Goal: Task Accomplishment & Management: Use online tool/utility

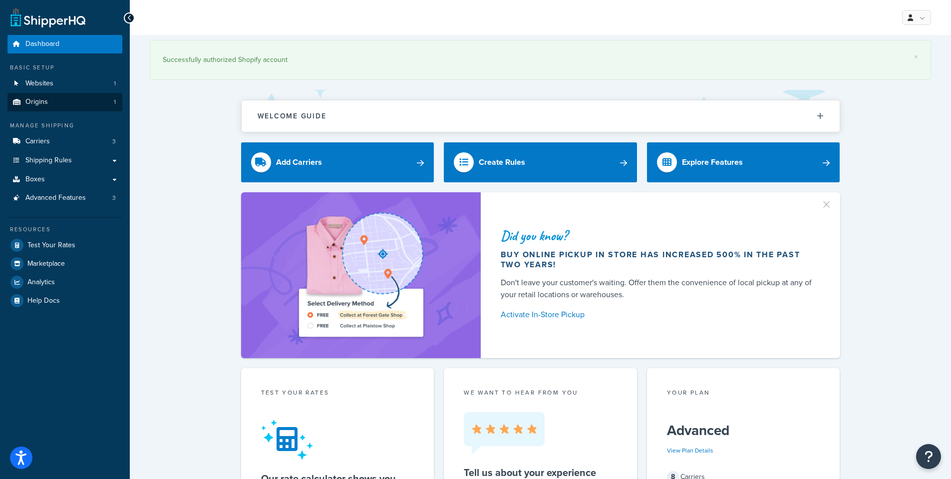
drag, startPoint x: 365, startPoint y: 0, endPoint x: 93, endPoint y: 103, distance: 291.3
click at [23, 182] on link "Boxes" at bounding box center [64, 179] width 115 height 18
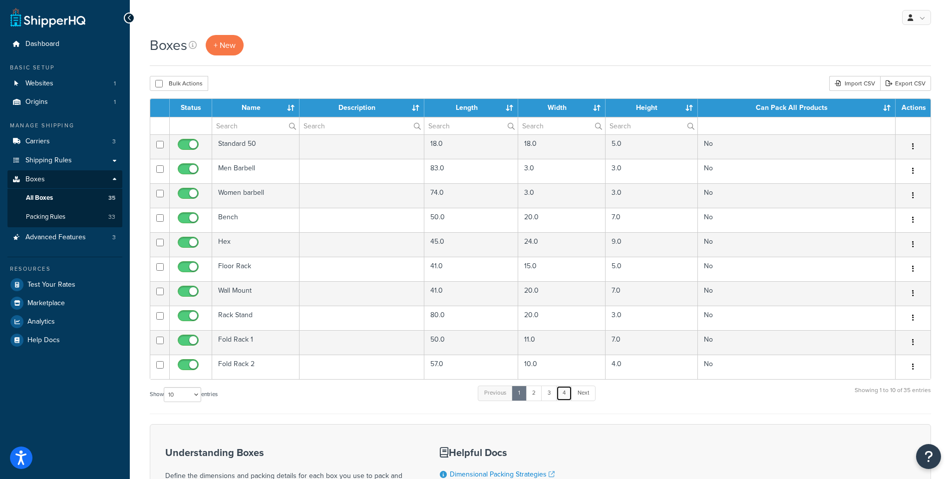
click at [564, 393] on link "4" at bounding box center [564, 392] width 16 height 15
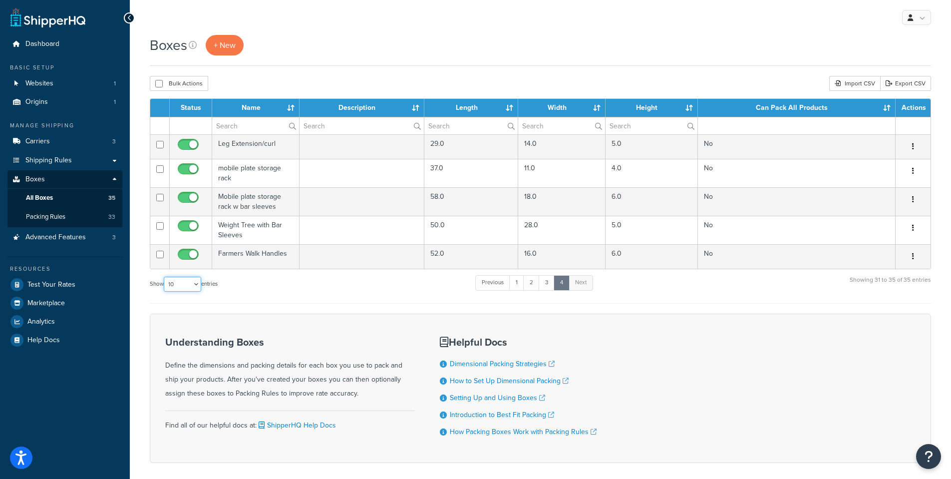
drag, startPoint x: 188, startPoint y: 281, endPoint x: 190, endPoint y: 288, distance: 7.3
click at [188, 281] on select "10 15 25 50 100 1000" at bounding box center [182, 284] width 37 height 15
select select "1000"
click at [165, 277] on select "10 15 25 50 100 1000" at bounding box center [182, 284] width 37 height 15
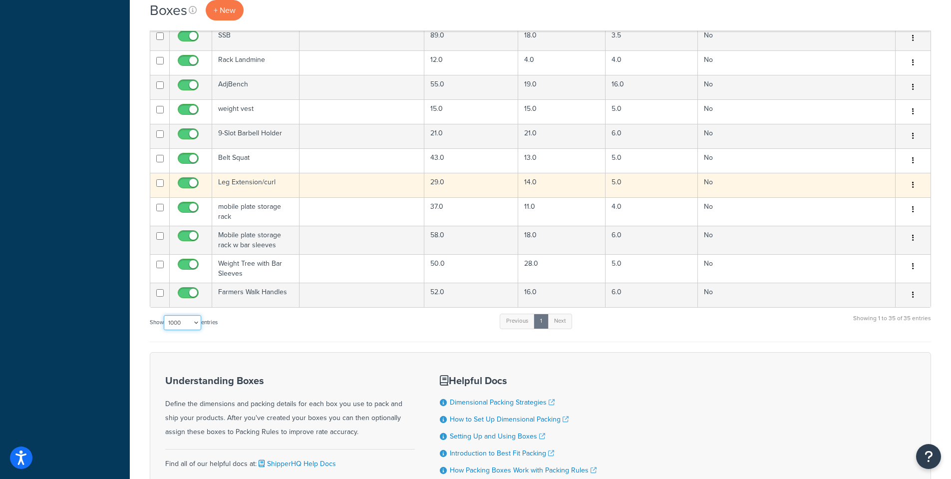
scroll to position [678, 0]
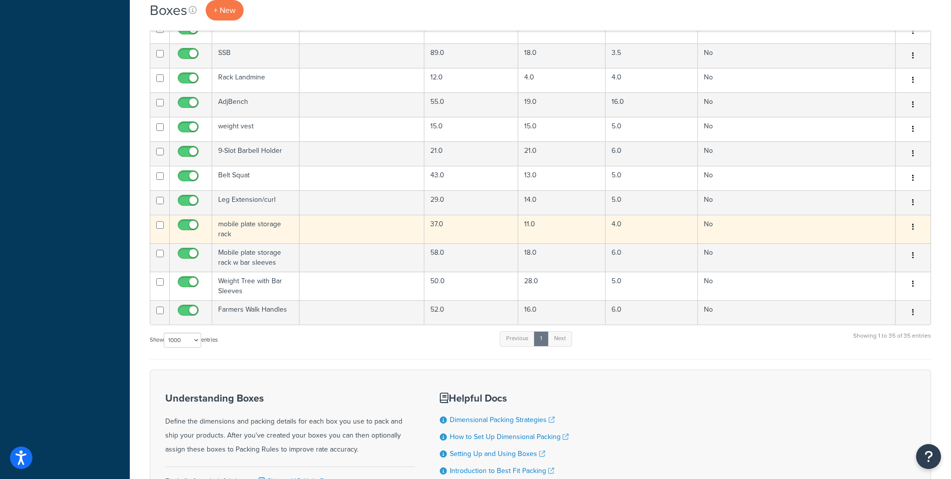
click at [263, 238] on td "mobile plate storage rack" at bounding box center [255, 229] width 87 height 28
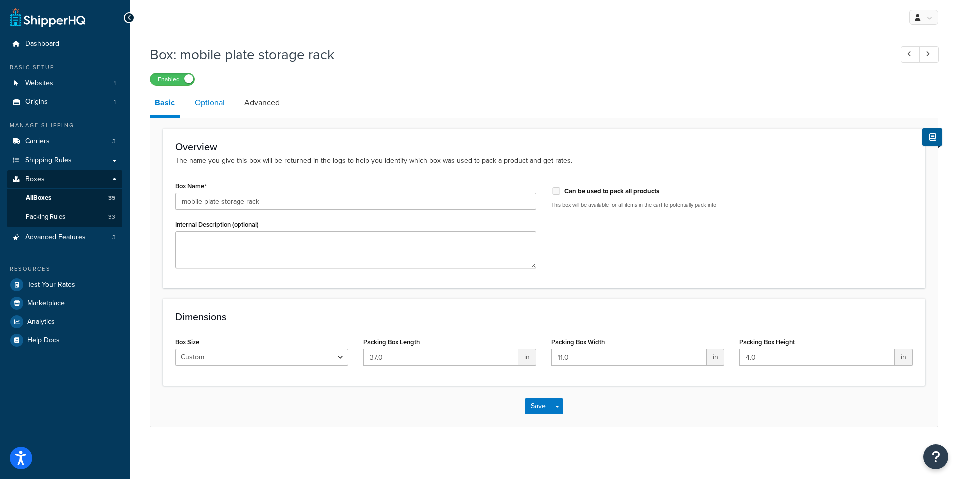
click at [201, 103] on link "Optional" at bounding box center [210, 103] width 40 height 24
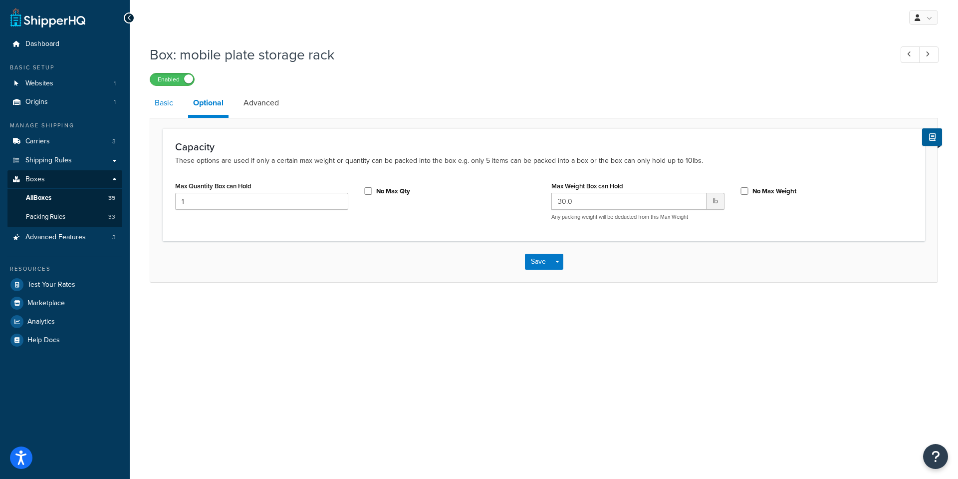
click at [167, 107] on link "Basic" at bounding box center [164, 103] width 28 height 24
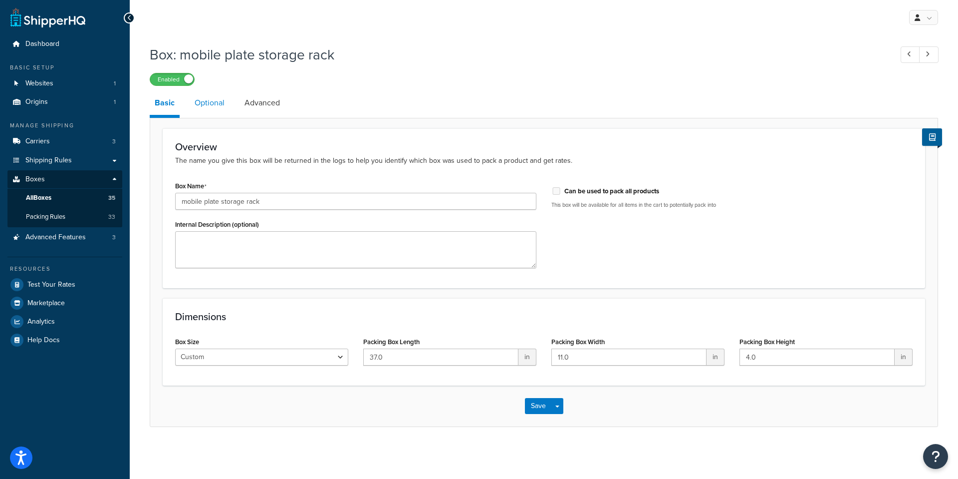
click at [201, 109] on link "Optional" at bounding box center [210, 103] width 40 height 24
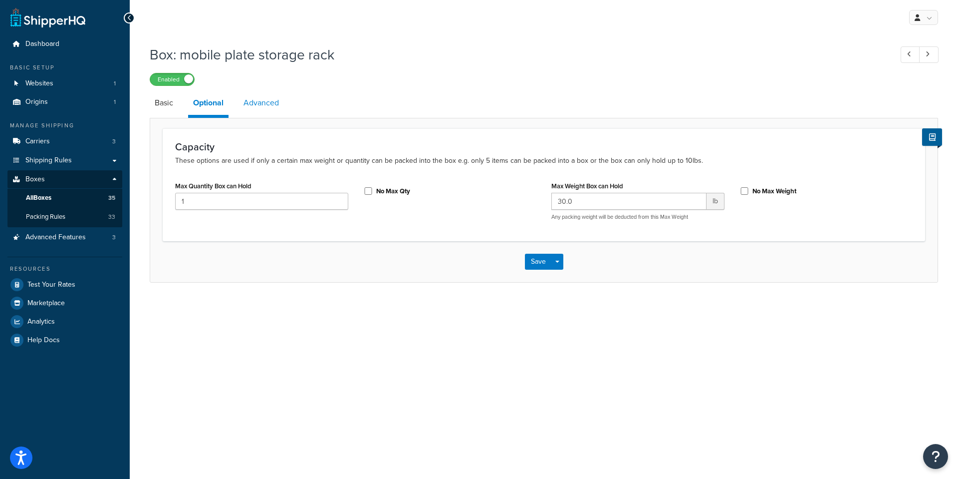
click at [258, 106] on link "Advanced" at bounding box center [261, 103] width 45 height 24
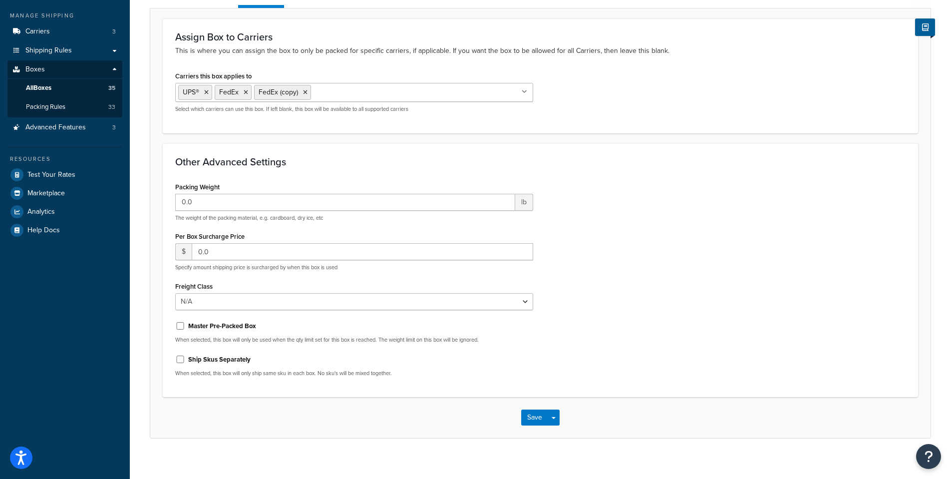
scroll to position [119, 0]
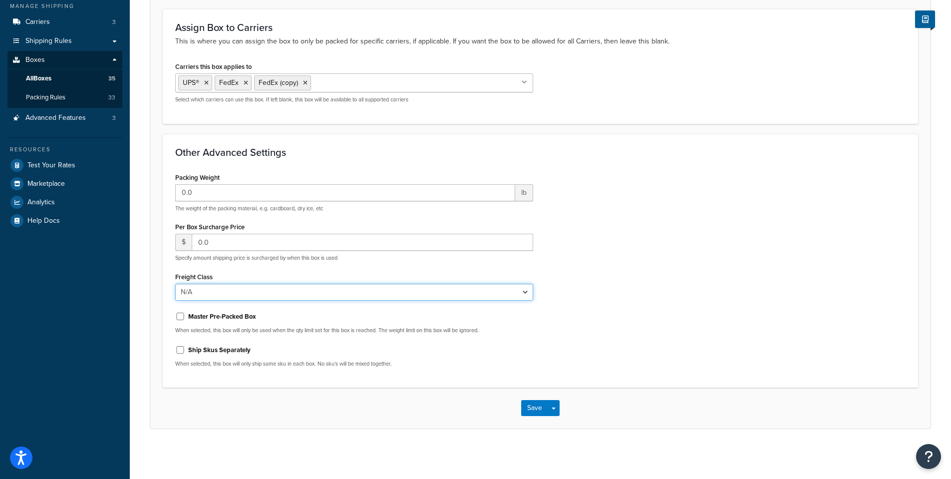
click at [195, 298] on select "N/A 50 55 60 65 70 77.5 85 92.5 100 110 125 150 175 200 250 300 400 500" at bounding box center [354, 292] width 358 height 17
click at [195, 297] on select "N/A 50 55 60 65 70 77.5 85 92.5 100 110 125 150 175 200 250 300 400 500" at bounding box center [354, 292] width 358 height 17
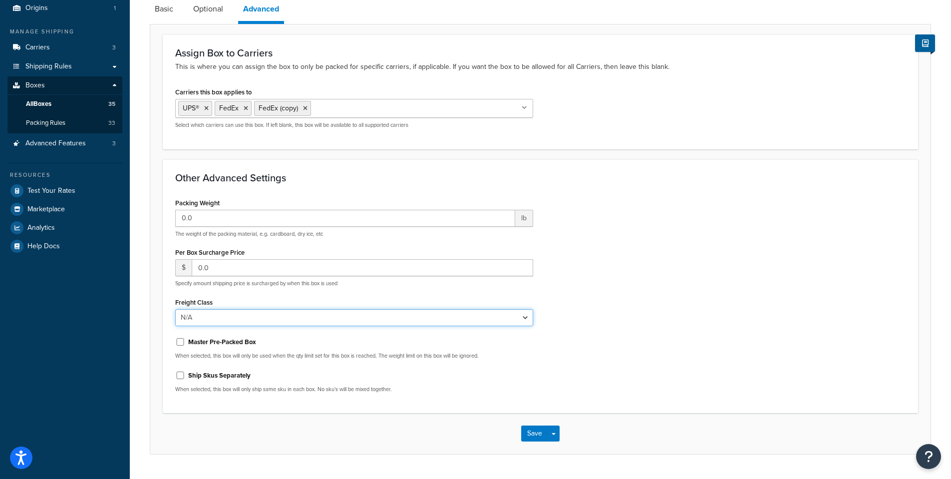
scroll to position [69, 0]
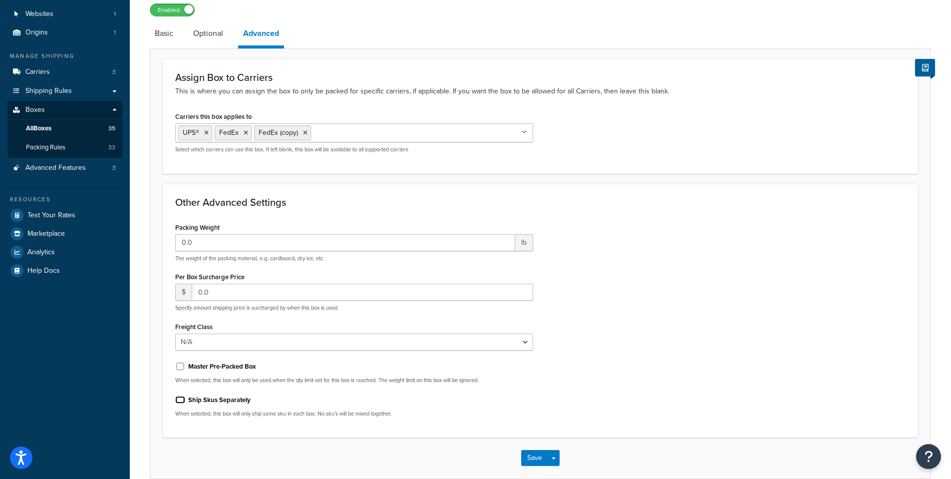
click at [183, 397] on input "Ship Skus Separately" at bounding box center [180, 399] width 10 height 7
checkbox input "true"
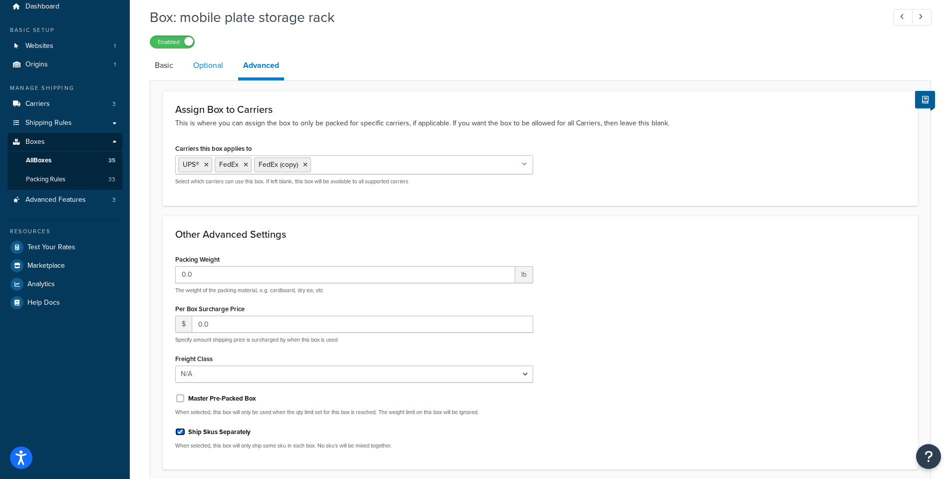
scroll to position [19, 0]
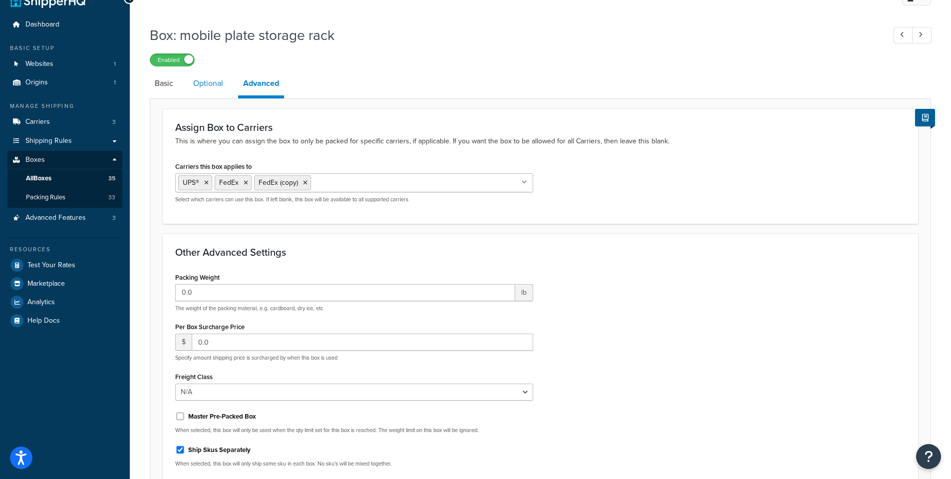
click at [207, 73] on link "Optional" at bounding box center [208, 83] width 40 height 24
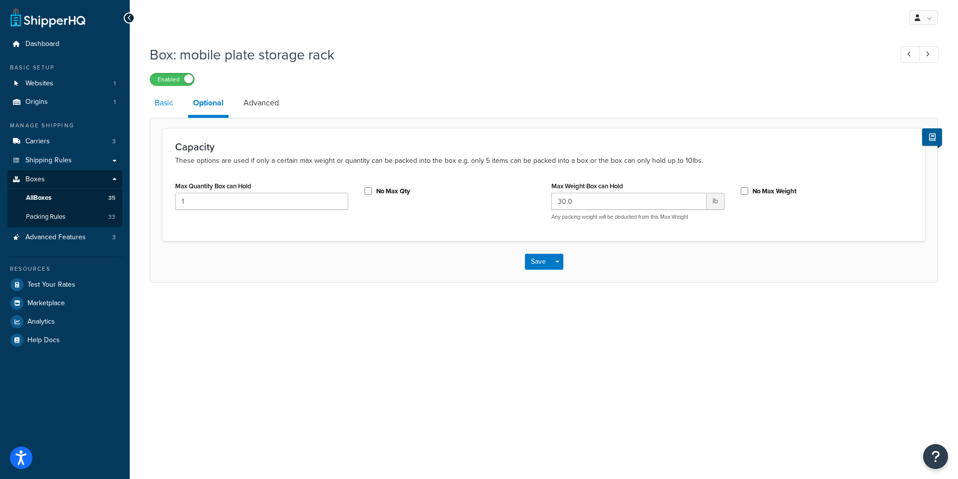
click at [164, 102] on link "Basic" at bounding box center [164, 103] width 28 height 24
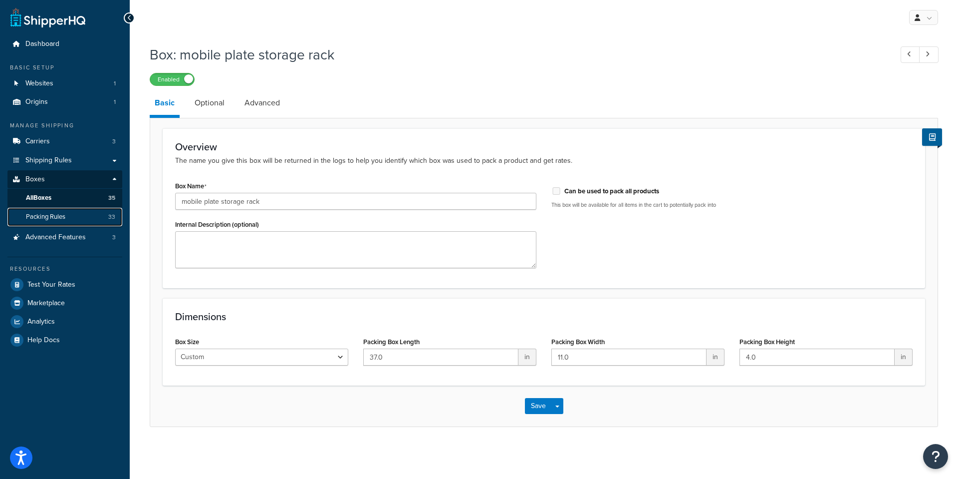
click at [50, 221] on span "Packing Rules" at bounding box center [45, 217] width 39 height 8
click at [544, 410] on button "Save" at bounding box center [538, 406] width 27 height 16
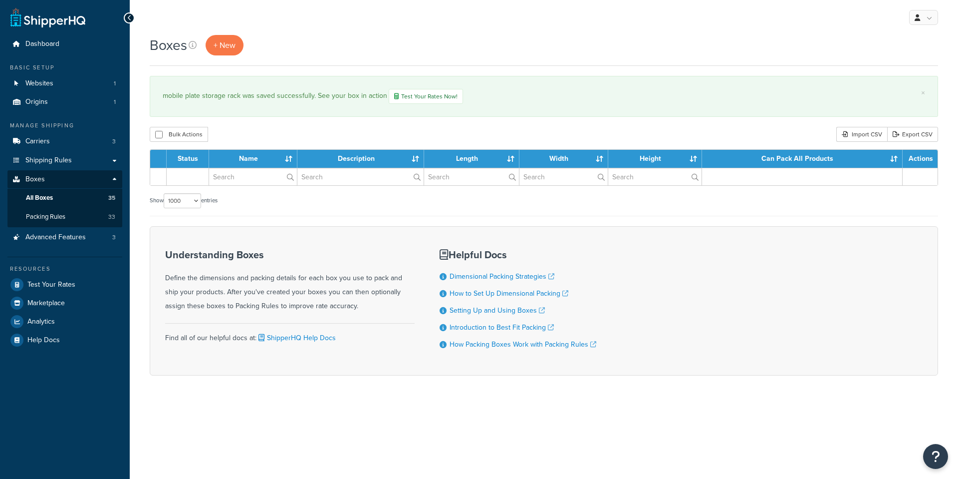
select select "1000"
click at [44, 217] on span "Packing Rules" at bounding box center [45, 217] width 39 height 8
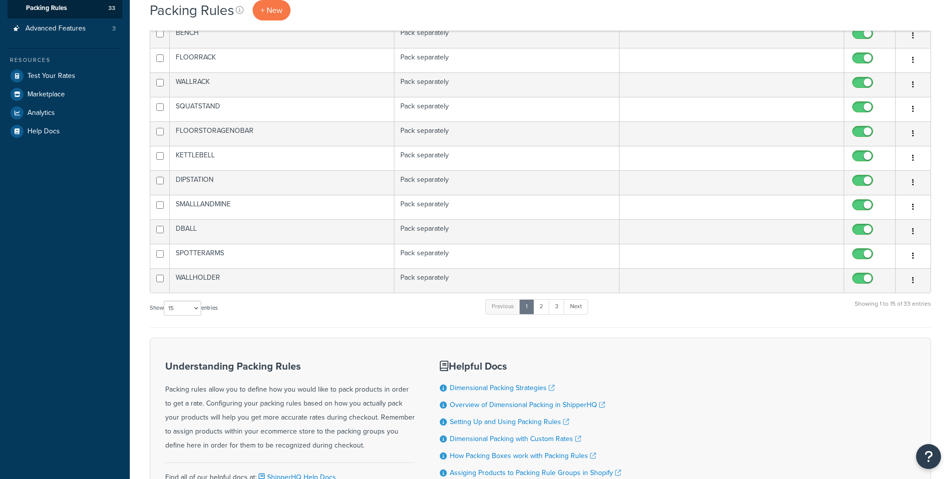
scroll to position [305, 0]
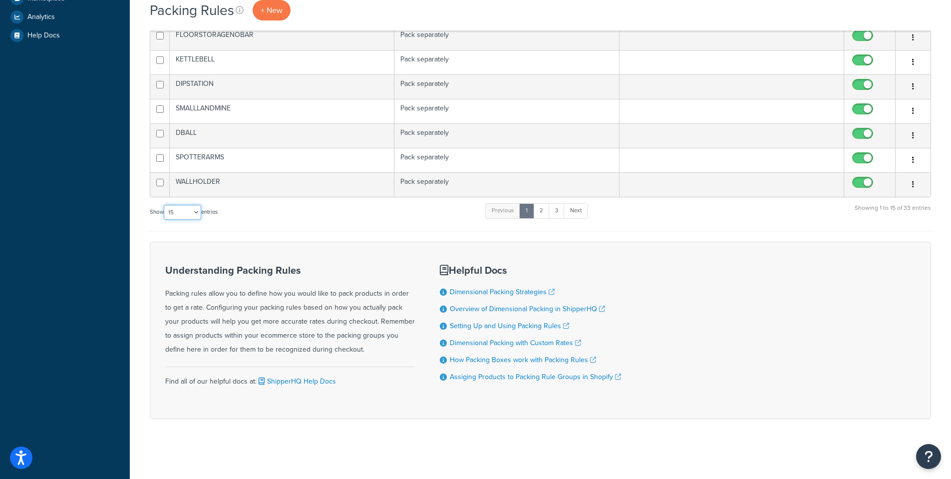
click at [184, 214] on select "10 15 25 50 100" at bounding box center [182, 212] width 37 height 15
select select "100"
click at [165, 220] on select "10 15 25 50 100" at bounding box center [182, 212] width 37 height 15
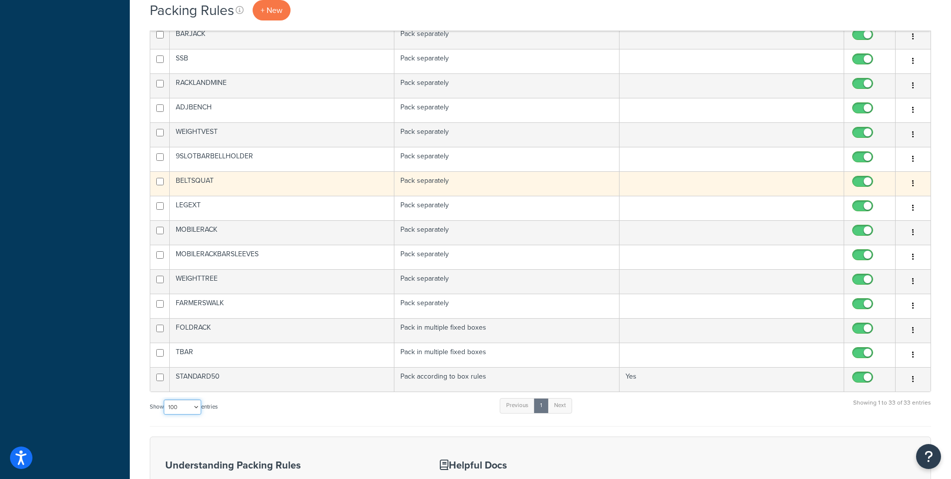
scroll to position [599, 0]
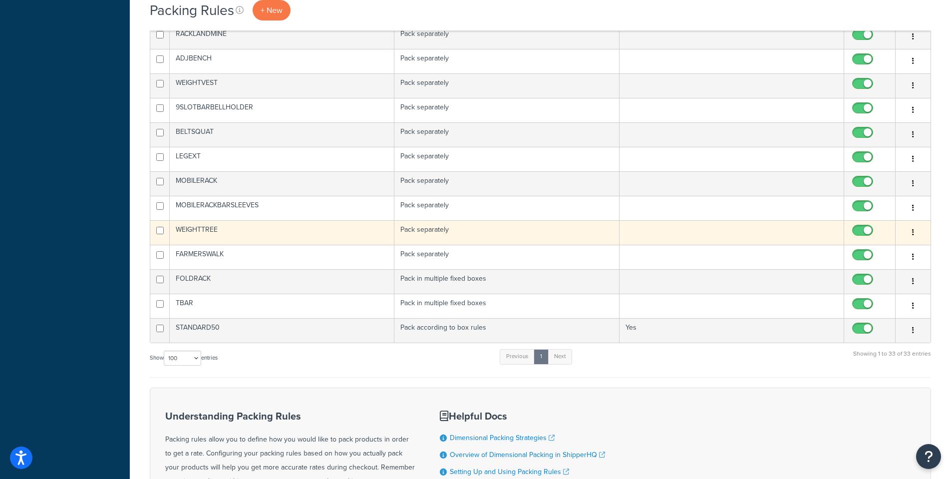
click at [206, 226] on td "WEIGHTTREE" at bounding box center [282, 232] width 225 height 24
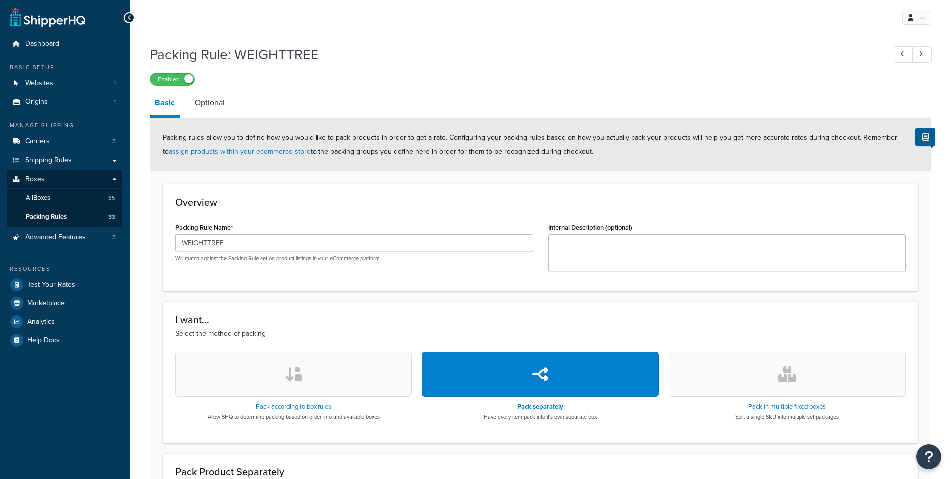
select select "737420"
click at [199, 97] on link "Optional" at bounding box center [210, 103] width 40 height 24
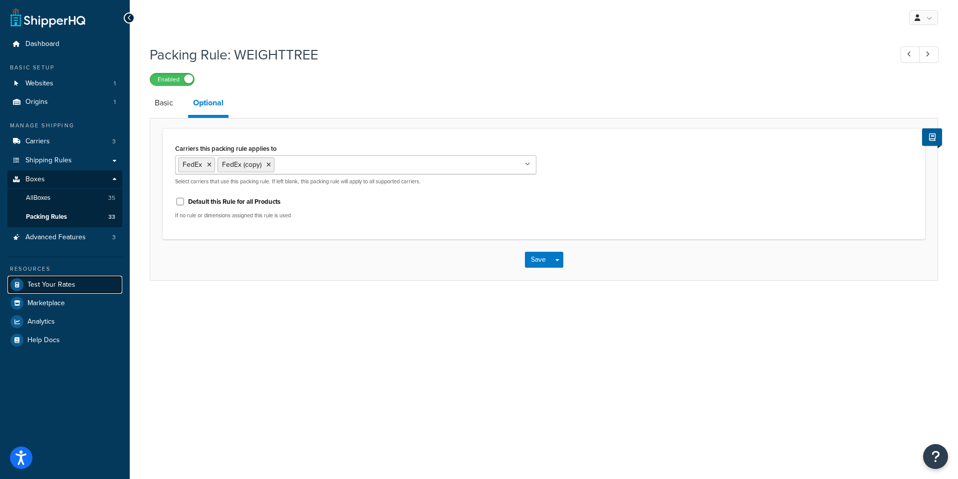
click at [50, 287] on span "Test Your Rates" at bounding box center [51, 285] width 48 height 8
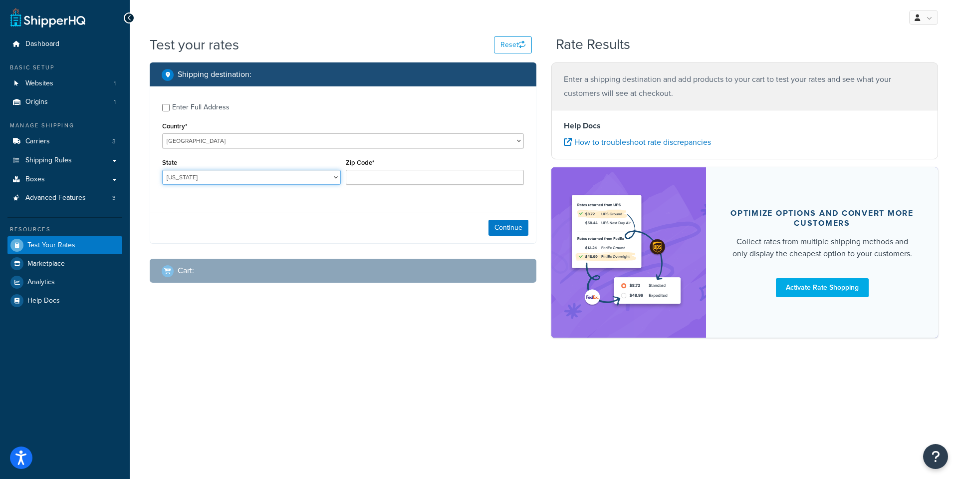
drag, startPoint x: 263, startPoint y: 180, endPoint x: 257, endPoint y: 182, distance: 6.5
click at [263, 180] on select "Alabama Alaska American Samoa Arizona Arkansas Armed Forces Americas Armed Forc…" at bounding box center [251, 177] width 179 height 15
select select "KY"
click at [162, 170] on select "Alabama Alaska American Samoa Arizona Arkansas Armed Forces Americas Armed Forc…" at bounding box center [251, 177] width 179 height 15
click at [351, 172] on input "Zip Code*" at bounding box center [435, 177] width 179 height 15
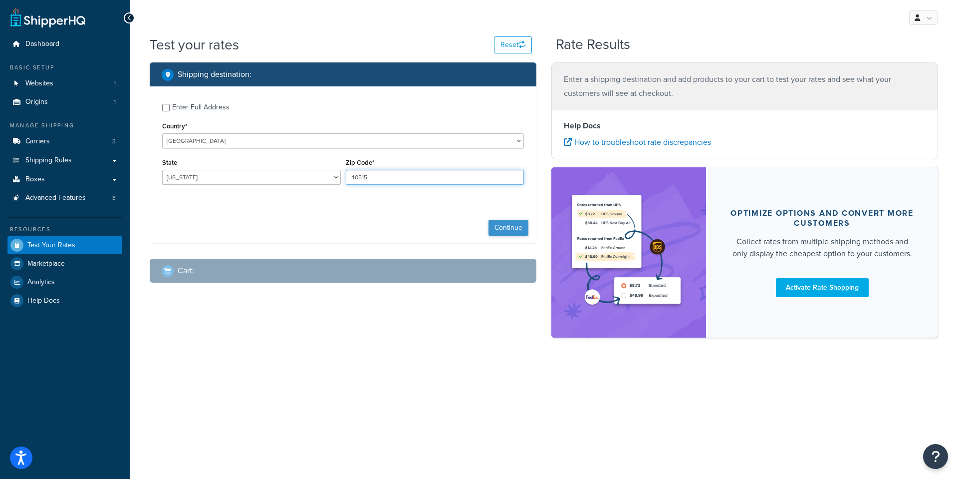
type input "40515"
click at [498, 231] on button "Continue" at bounding box center [509, 228] width 40 height 16
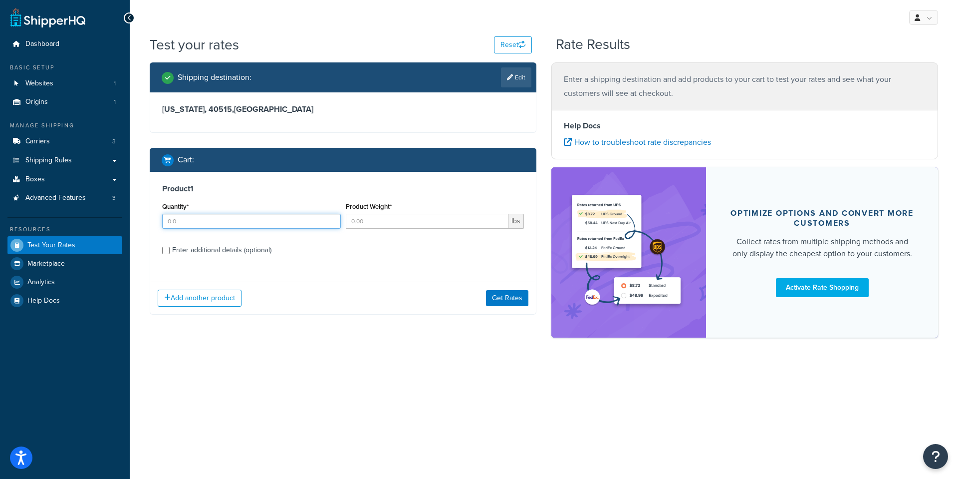
click at [254, 225] on input "Quantity*" at bounding box center [251, 221] width 179 height 15
type input "1"
click at [380, 222] on input "Product Weight*" at bounding box center [427, 221] width 163 height 15
type input "30"
click at [167, 251] on input "Enter additional details (optional)" at bounding box center [165, 250] width 7 height 7
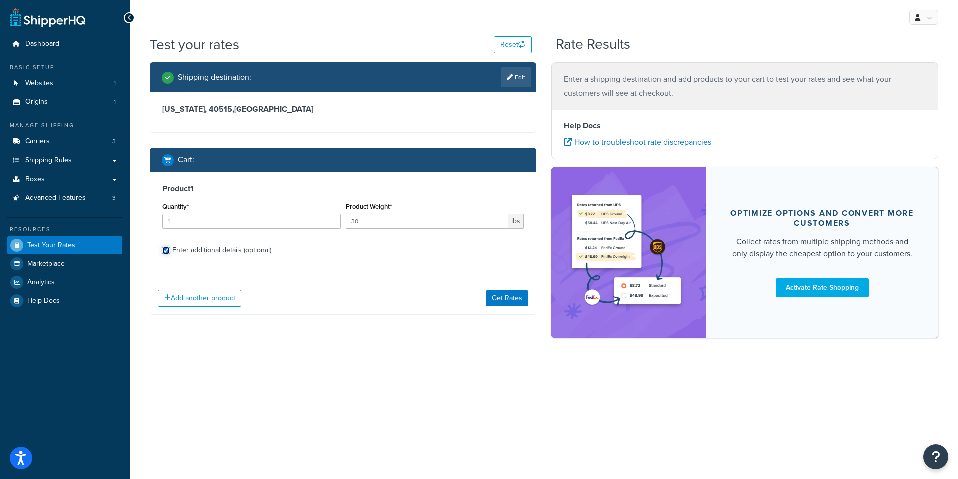
checkbox input "true"
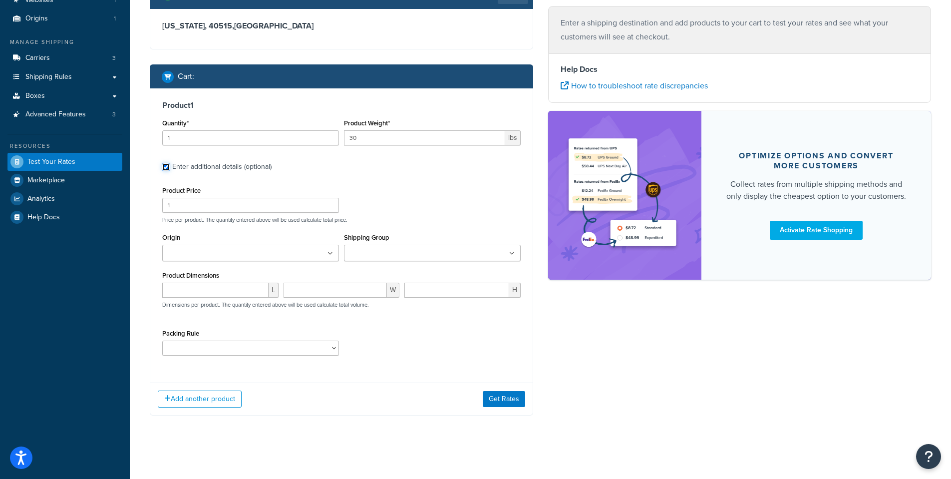
scroll to position [85, 0]
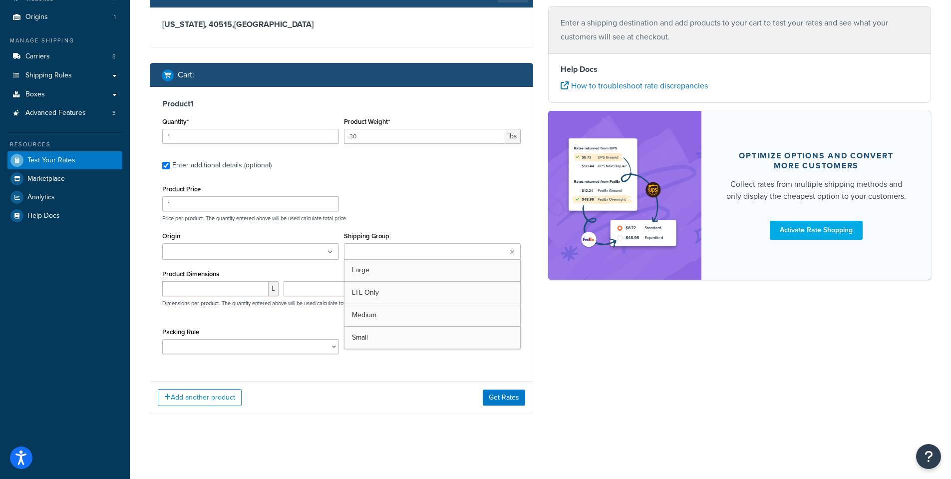
click at [363, 254] on input "Shipping Group" at bounding box center [391, 252] width 88 height 11
click at [373, 245] on ul at bounding box center [432, 251] width 177 height 16
click at [236, 349] on select "9SLOTBARBELLHOLDER ADJBENCH BARJACK BELTSQUAT BENCH CABLEMACHINE DBALL DIPSTATI…" at bounding box center [250, 346] width 177 height 15
select select "86668"
click at [162, 339] on select "9SLOTBARBELLHOLDER ADJBENCH BARJACK BELTSQUAT BENCH CABLEMACHINE DBALL DIPSTATI…" at bounding box center [250, 346] width 177 height 15
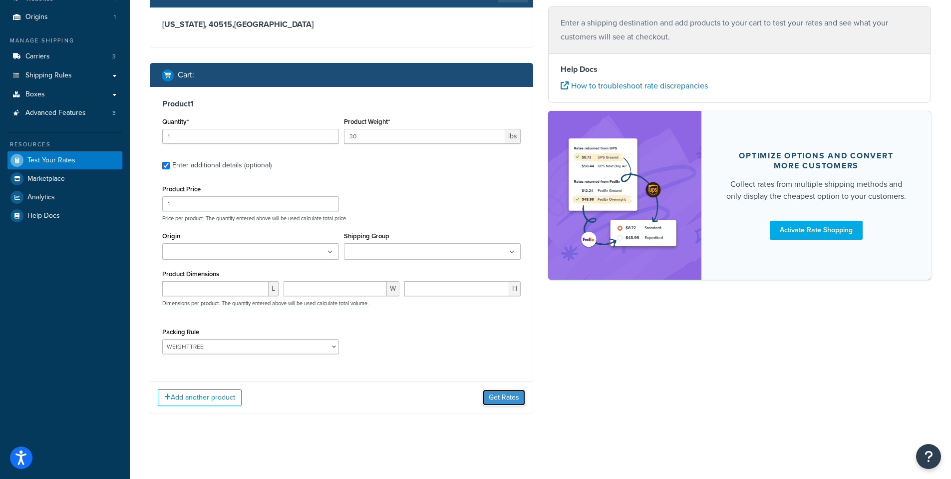
click at [498, 400] on button "Get Rates" at bounding box center [504, 397] width 42 height 16
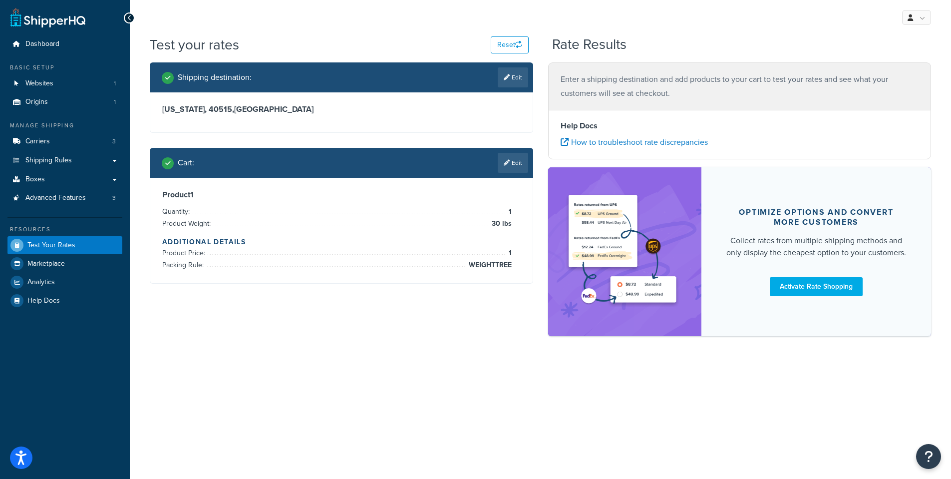
scroll to position [0, 0]
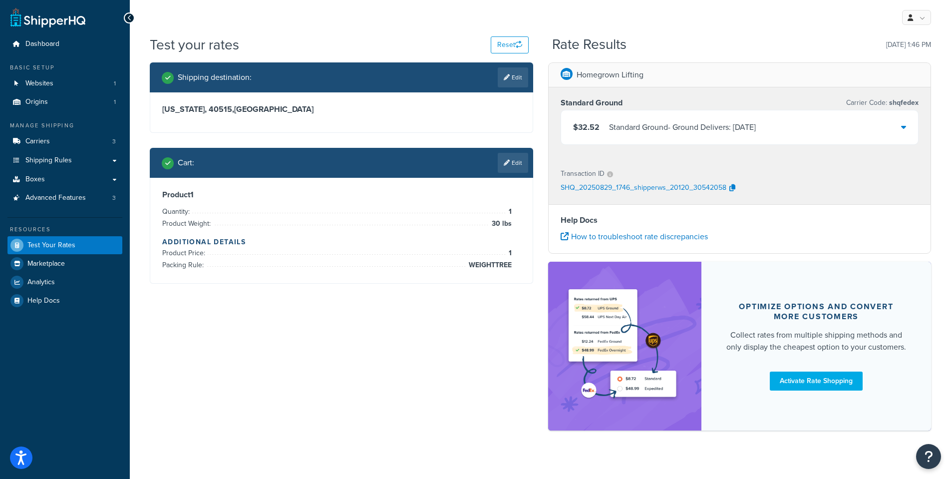
click at [902, 130] on icon at bounding box center [903, 127] width 5 height 8
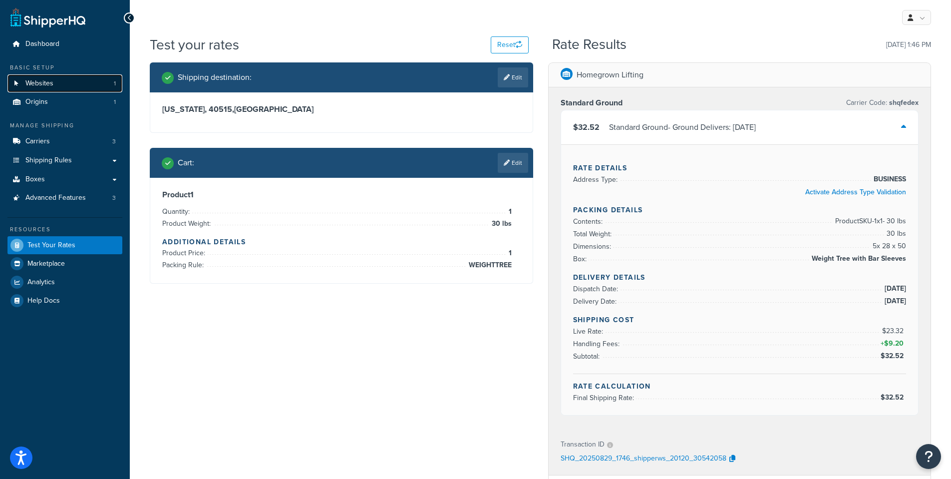
click at [60, 87] on link "Websites 1" at bounding box center [64, 83] width 115 height 18
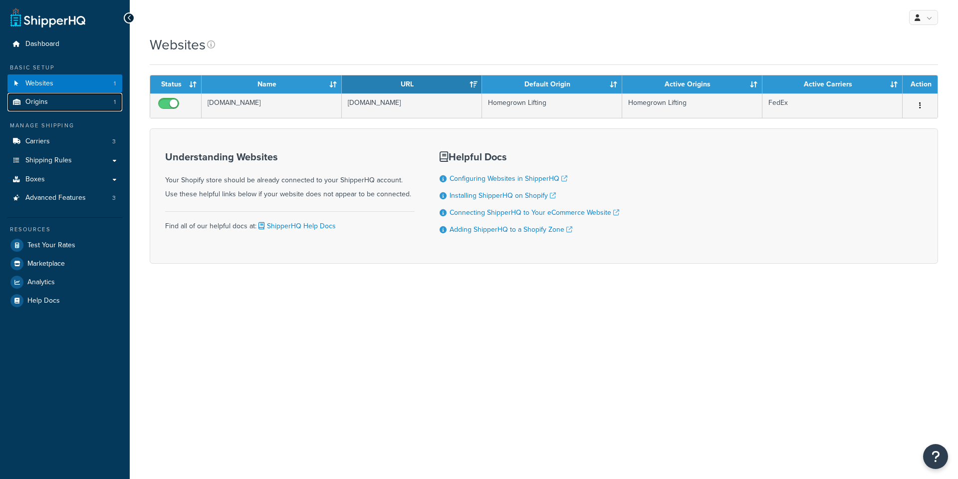
click at [57, 98] on link "Origins 1" at bounding box center [64, 102] width 115 height 18
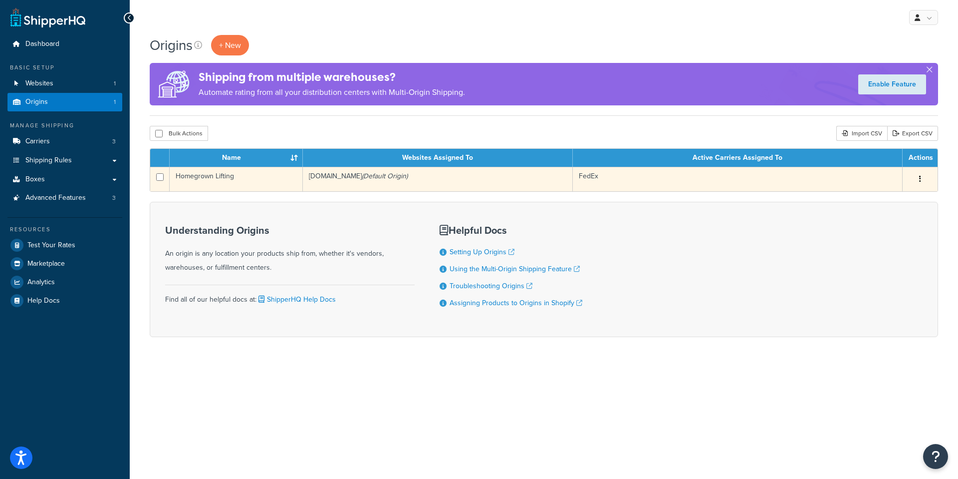
click at [255, 185] on td "Homegrown Lifting" at bounding box center [236, 179] width 133 height 24
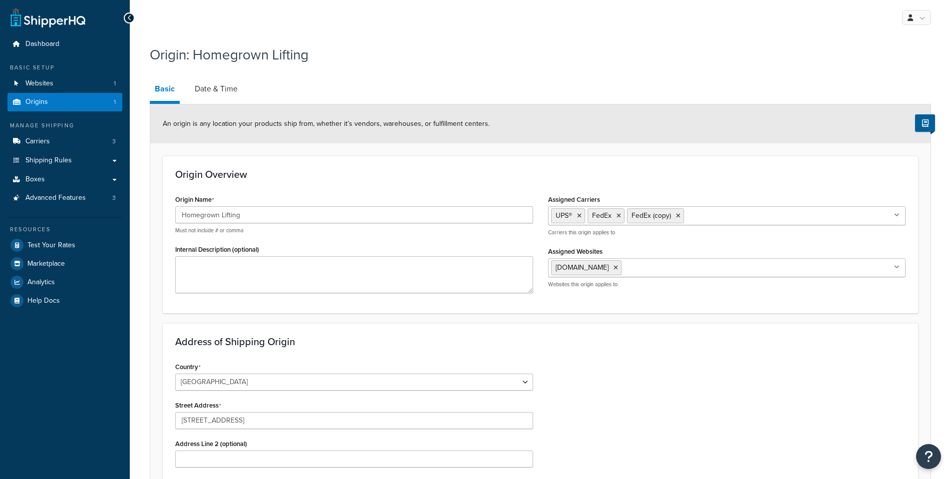
select select "17"
click at [225, 88] on link "Date & Time" at bounding box center [216, 89] width 53 height 24
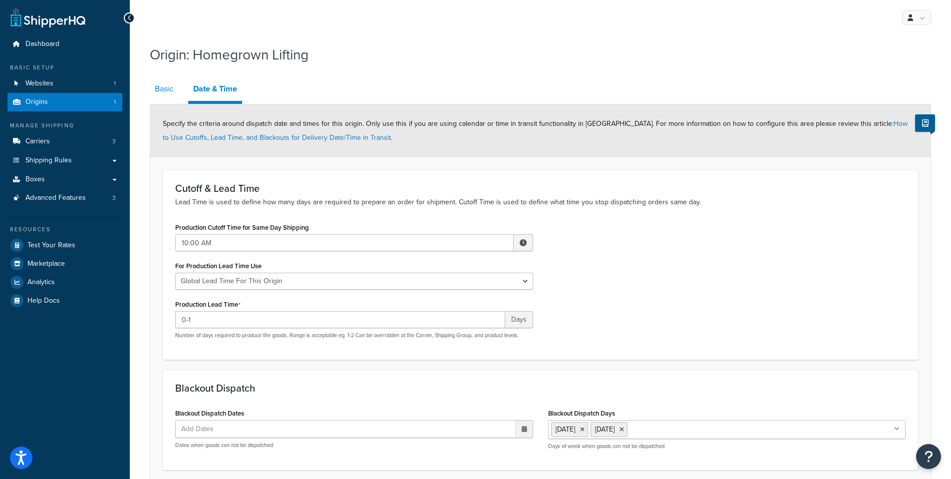
click at [156, 94] on link "Basic" at bounding box center [164, 89] width 28 height 24
select select "17"
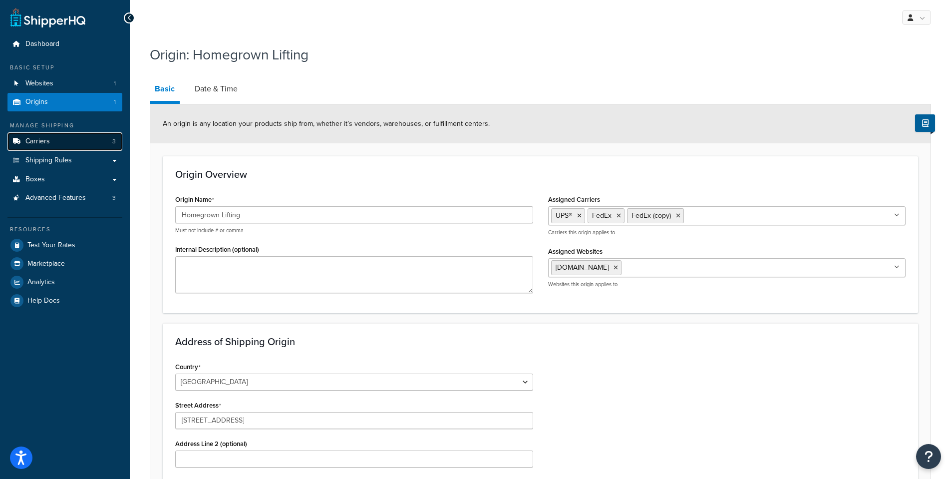
click at [54, 144] on link "Carriers 3" at bounding box center [64, 141] width 115 height 18
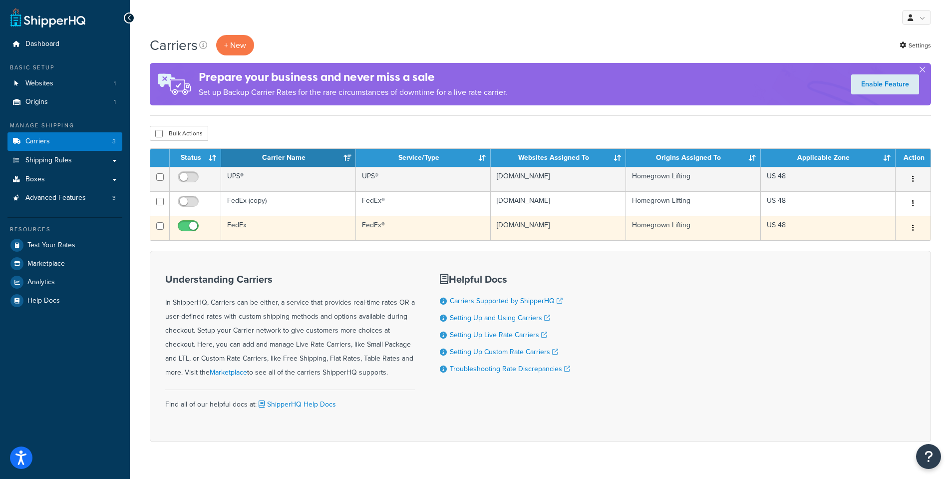
click at [250, 235] on td "FedEx" at bounding box center [288, 228] width 135 height 24
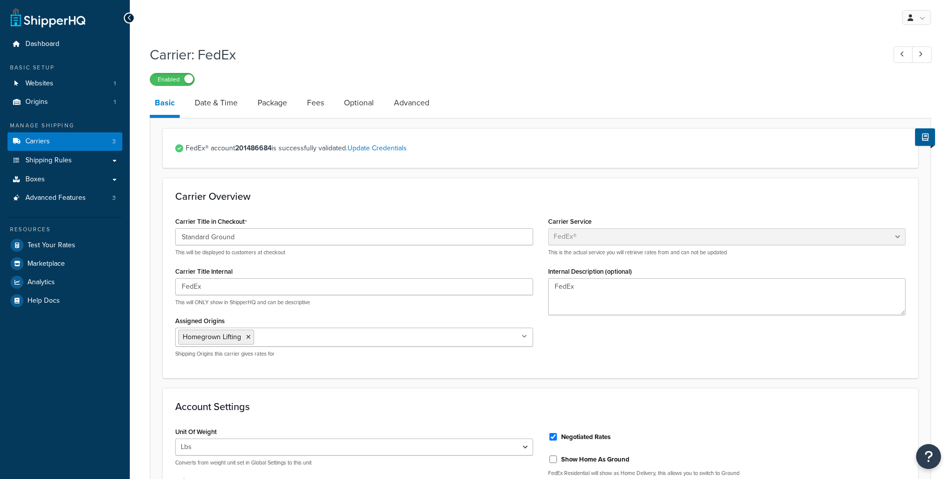
select select "fedEx"
select select "REGULAR_PICKUP"
select select "YOUR_PACKAGING"
click at [314, 99] on link "Fees" at bounding box center [315, 103] width 27 height 24
select select "AFTER"
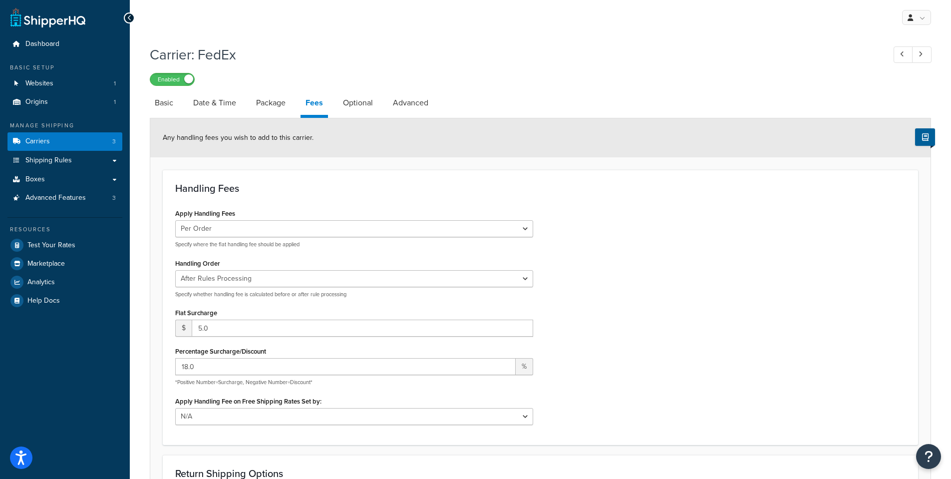
click at [57, 245] on span "Test Your Rates" at bounding box center [51, 245] width 48 height 8
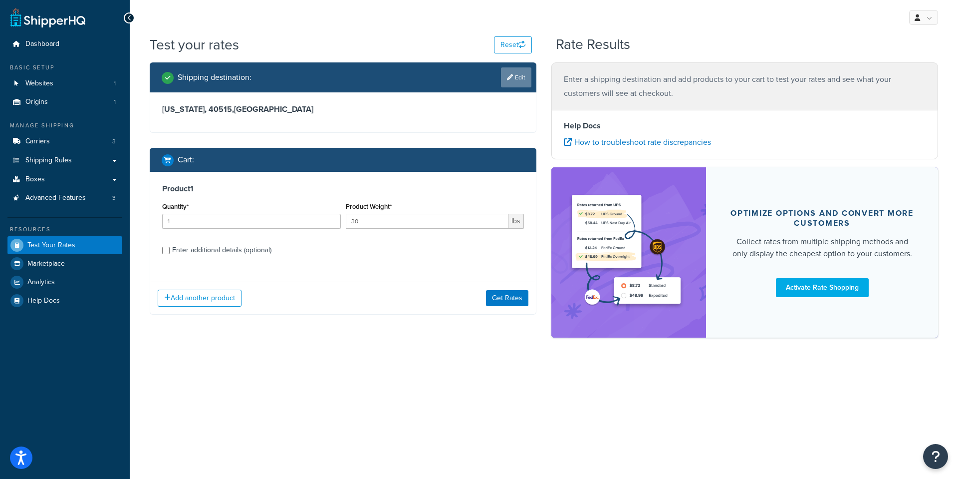
click at [514, 70] on link "Edit" at bounding box center [516, 77] width 30 height 20
select select "KY"
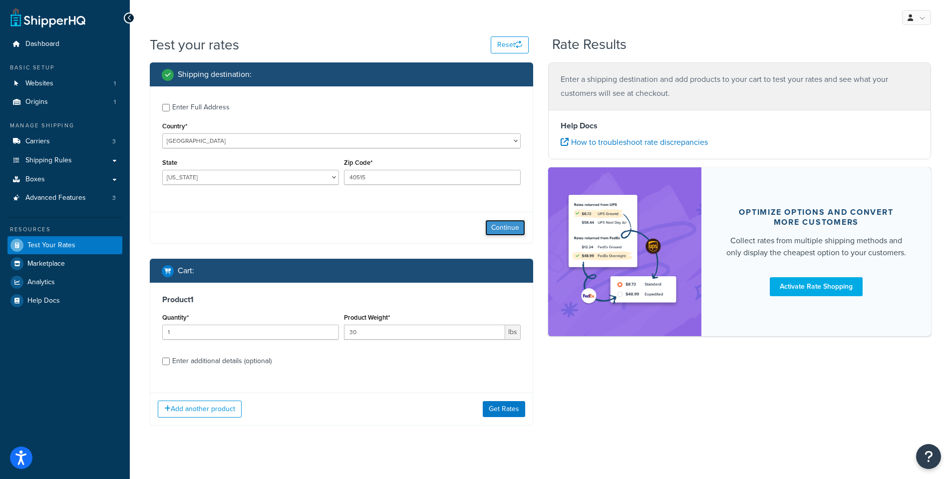
click at [497, 228] on button "Continue" at bounding box center [505, 228] width 40 height 16
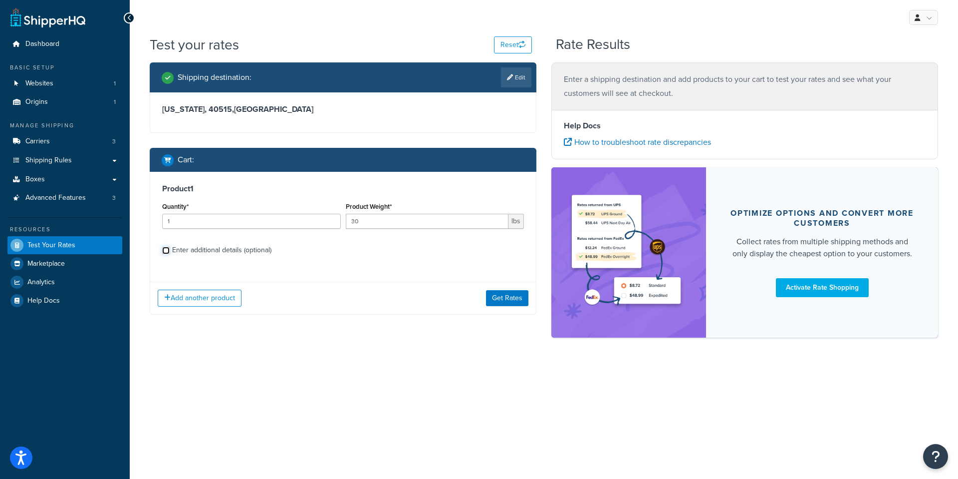
click at [164, 250] on input "Enter additional details (optional)" at bounding box center [165, 250] width 7 height 7
checkbox input "true"
select select "86668"
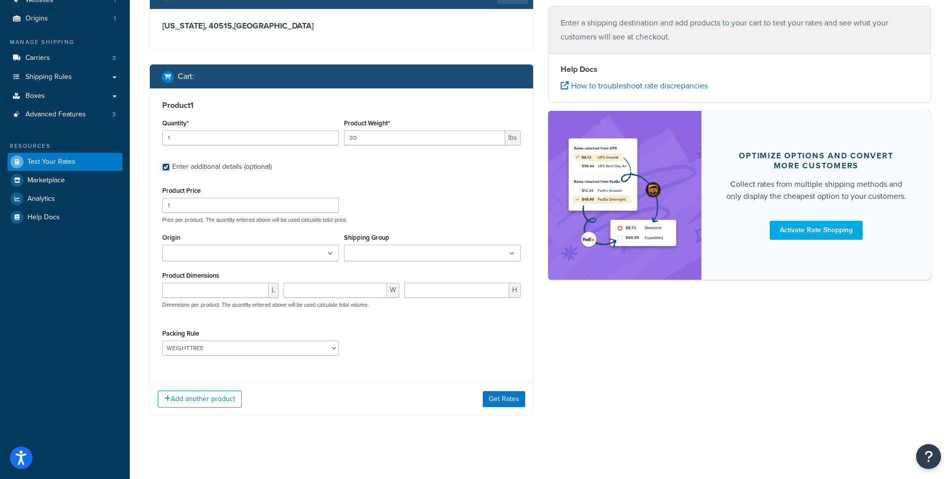
scroll to position [85, 0]
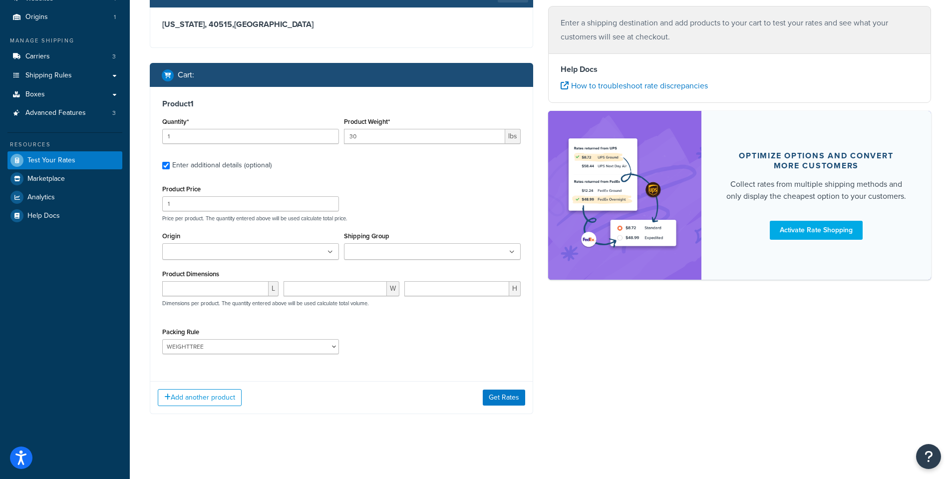
click at [430, 254] on ul at bounding box center [432, 251] width 177 height 16
click at [378, 229] on div "Product Price 1 Price per product. The quantity entered above will be used calc…" at bounding box center [341, 271] width 358 height 179
click at [206, 394] on button "Add another product" at bounding box center [200, 397] width 84 height 17
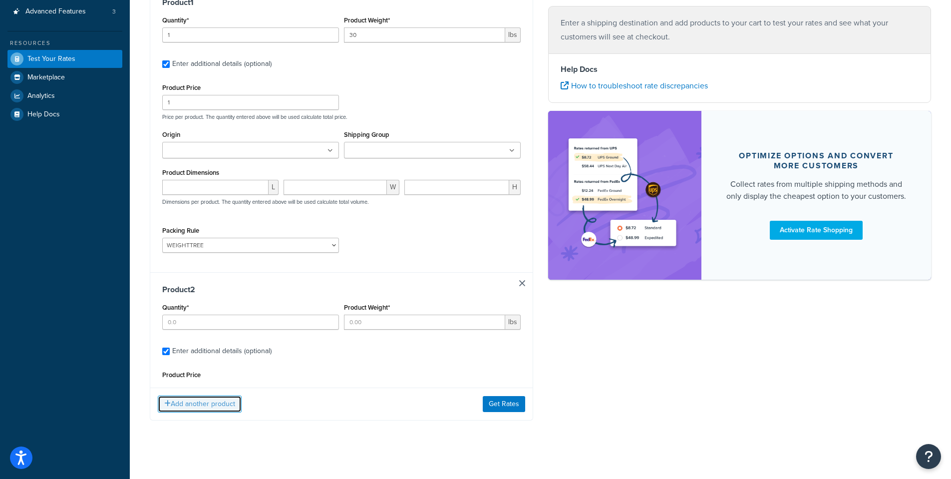
scroll to position [190, 0]
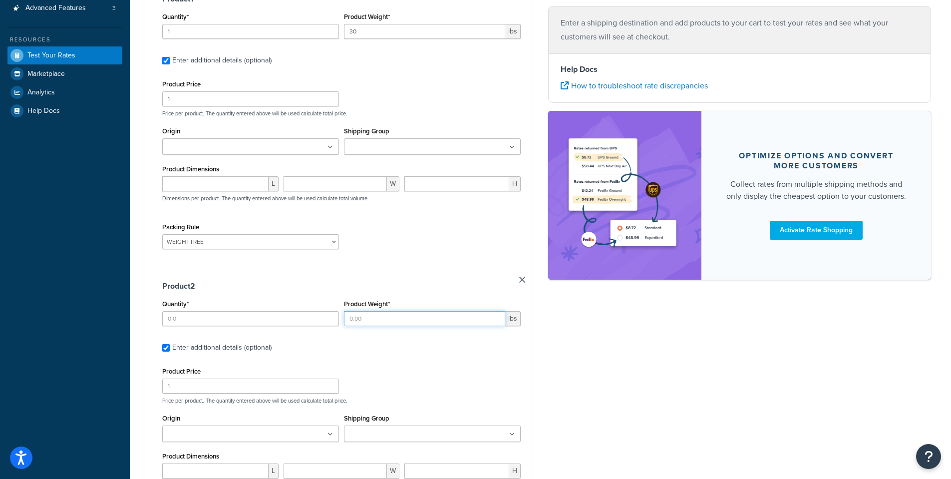
click at [457, 320] on input "Product Weight*" at bounding box center [424, 318] width 161 height 15
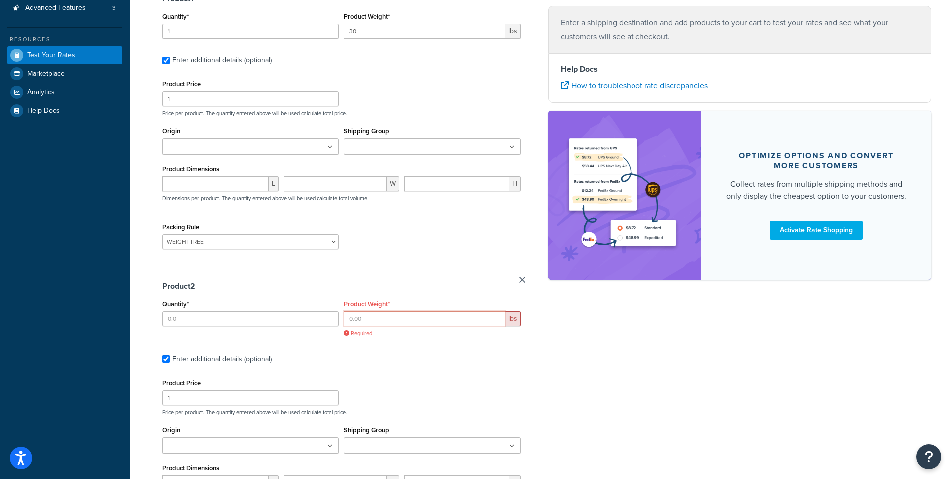
click at [429, 321] on input "Product Weight*" at bounding box center [424, 318] width 161 height 15
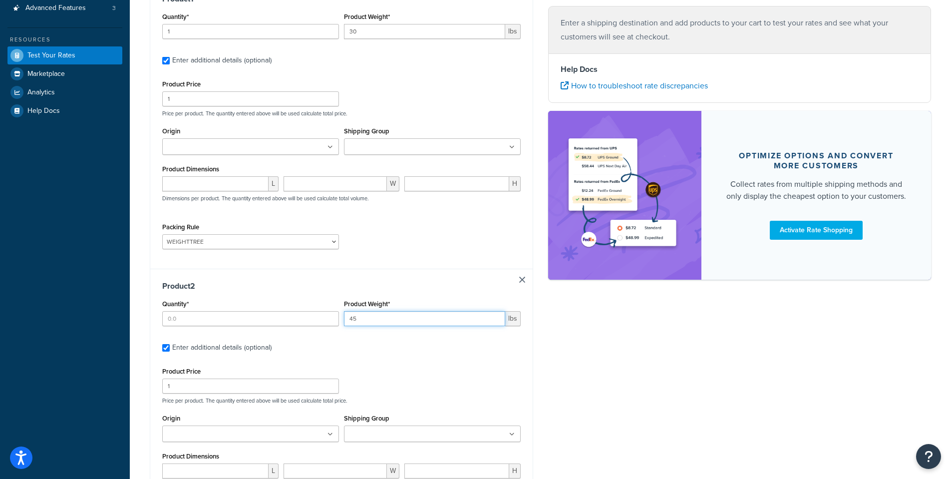
type input "45"
click at [410, 357] on div "Product 2 Quantity* Product Weight* 45 lbs Enter additional details (optional) …" at bounding box center [341, 412] width 382 height 287
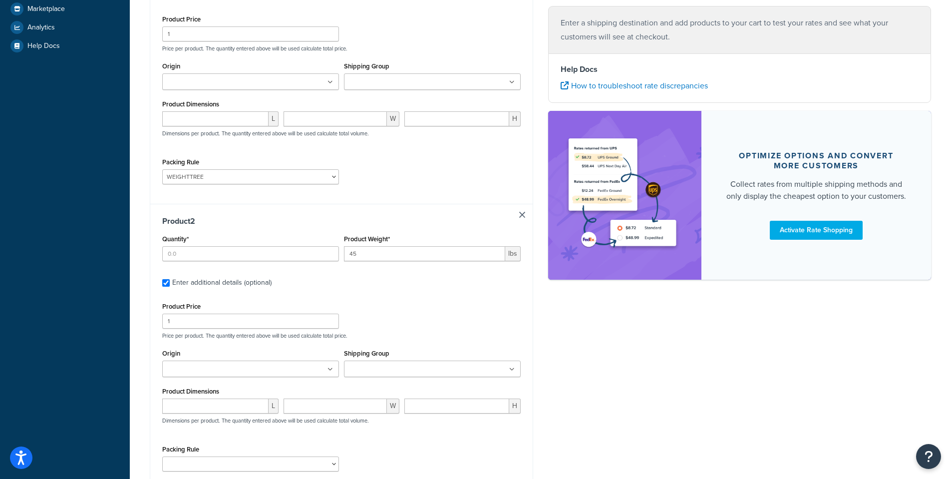
scroll to position [339, 0]
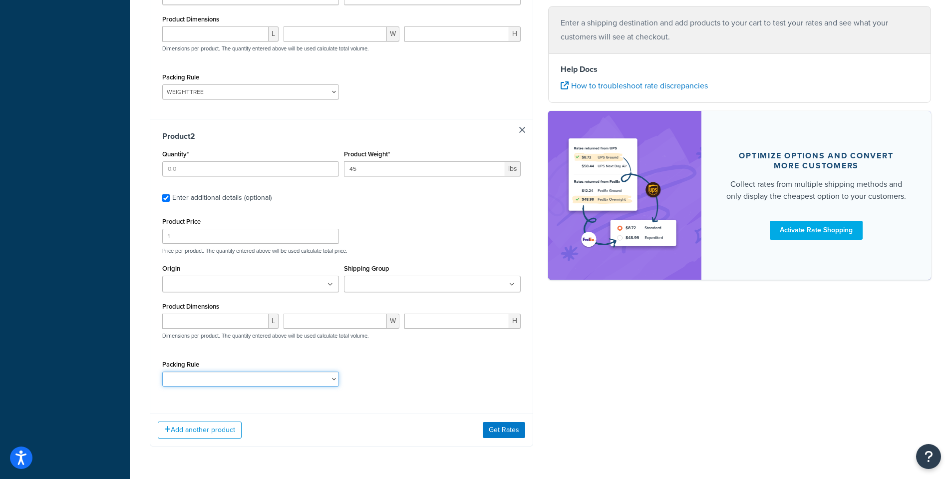
click at [225, 380] on select "9SLOTBARBELLHOLDER ADJBENCH BARJACK BELTSQUAT BENCH CABLEMACHINE DBALL DIPSTATI…" at bounding box center [250, 378] width 177 height 15
select select "86677"
click at [162, 371] on select "9SLOTBARBELLHOLDER ADJBENCH BARJACK BELTSQUAT BENCH CABLEMACHINE DBALL DIPSTATI…" at bounding box center [250, 378] width 177 height 15
click at [200, 433] on button "Add another product" at bounding box center [200, 429] width 84 height 17
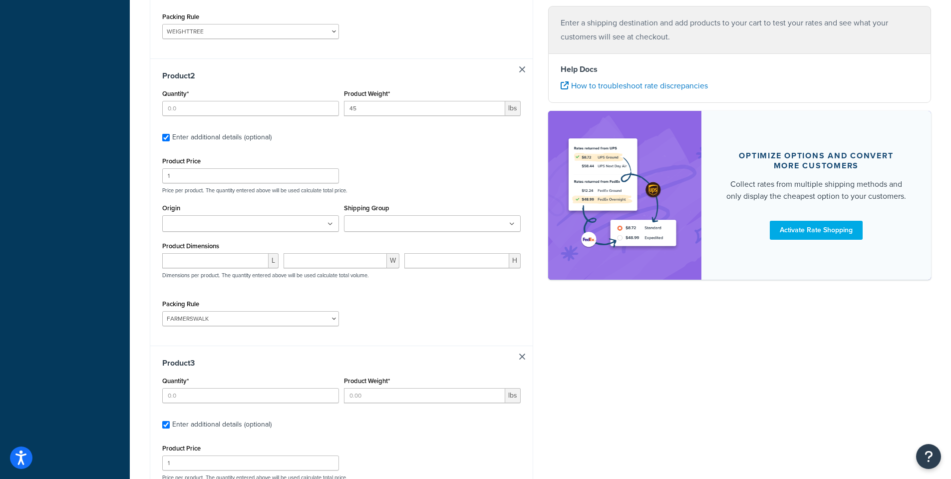
scroll to position [489, 0]
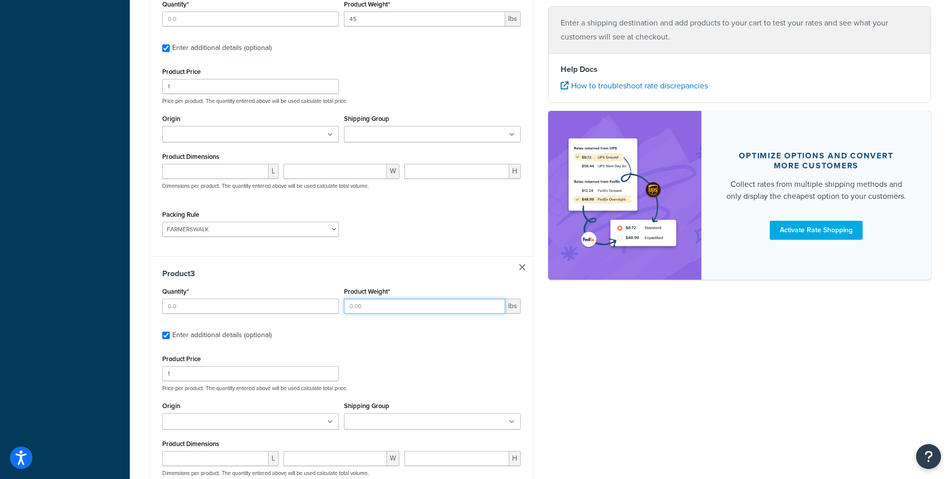
click at [390, 310] on input "Product Weight*" at bounding box center [424, 306] width 161 height 15
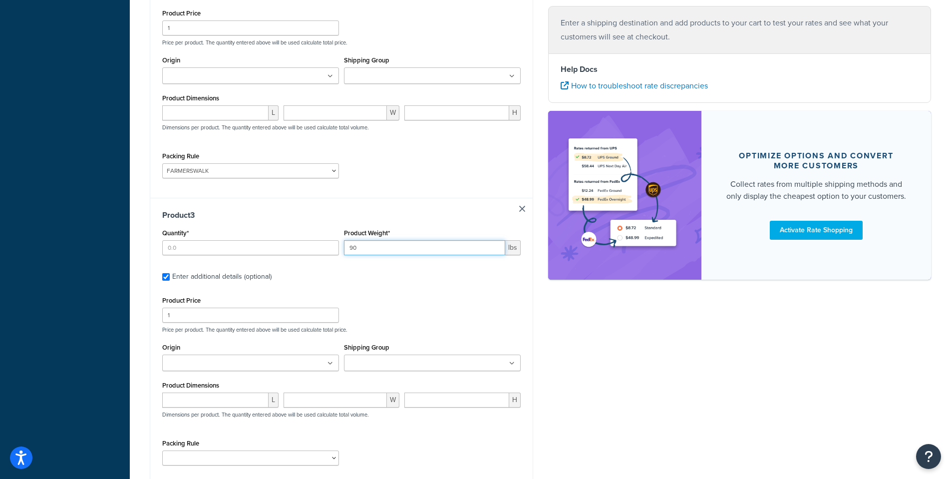
scroll to position [639, 0]
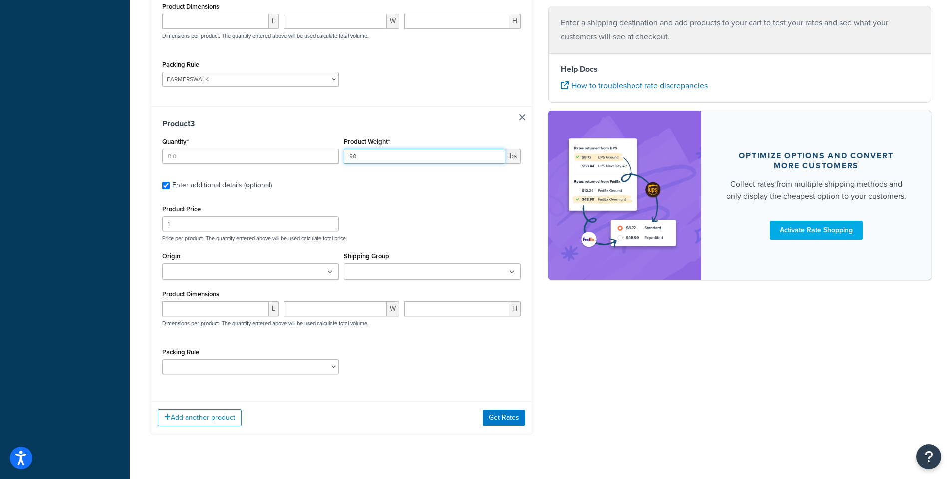
type input "90"
click at [223, 371] on select "9SLOTBARBELLHOLDER ADJBENCH BARJACK BELTSQUAT BENCH CABLEMACHINE DBALL DIPSTATI…" at bounding box center [250, 366] width 177 height 15
select select "86667"
click at [162, 359] on select "9SLOTBARBELLHOLDER ADJBENCH BARJACK BELTSQUAT BENCH CABLEMACHINE DBALL DIPSTATI…" at bounding box center [250, 366] width 177 height 15
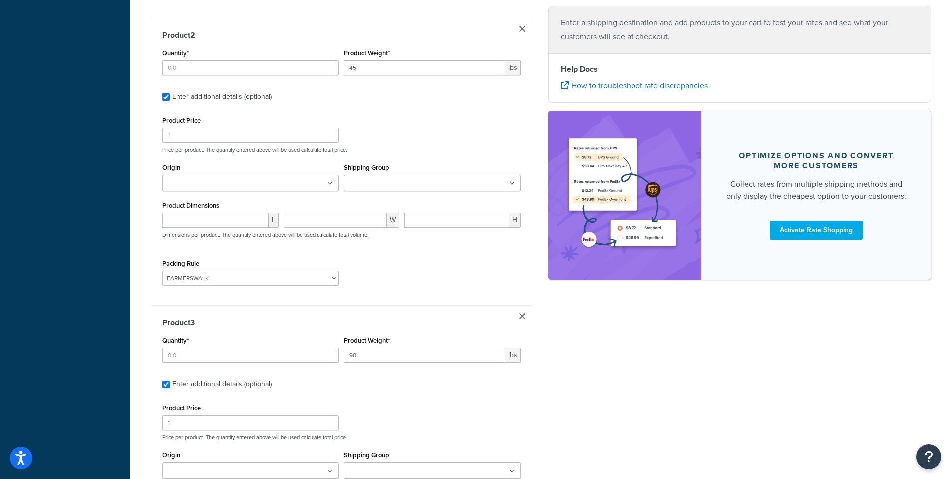
scroll to position [439, 0]
click at [225, 354] on input "Quantity*" at bounding box center [250, 355] width 177 height 15
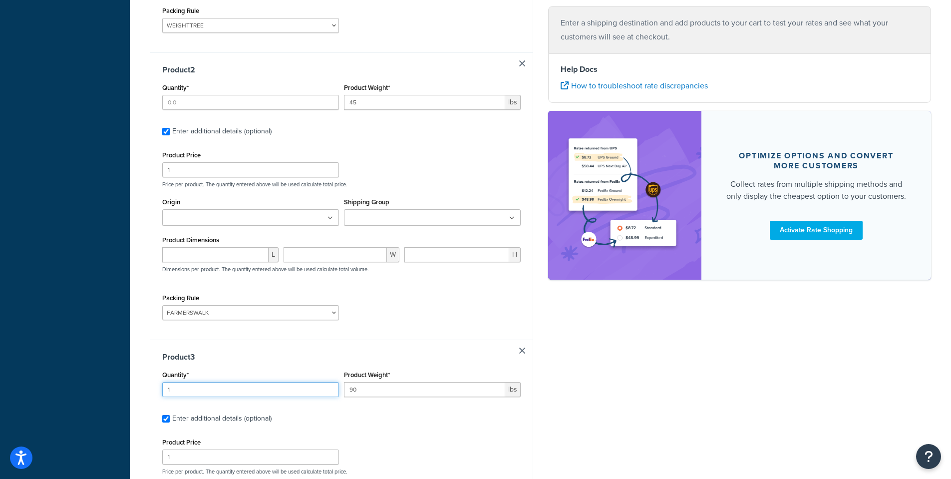
scroll to position [339, 0]
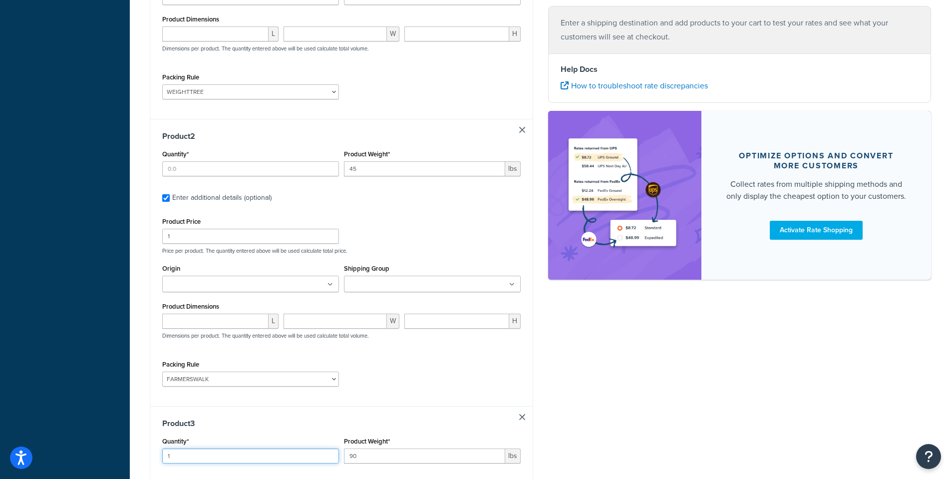
type input "1"
click at [213, 164] on input "Quantity*" at bounding box center [250, 168] width 177 height 15
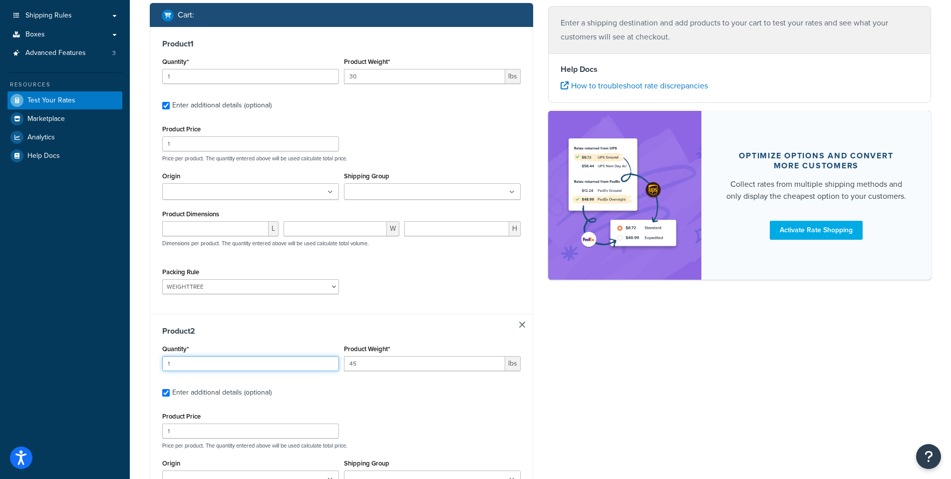
scroll to position [140, 0]
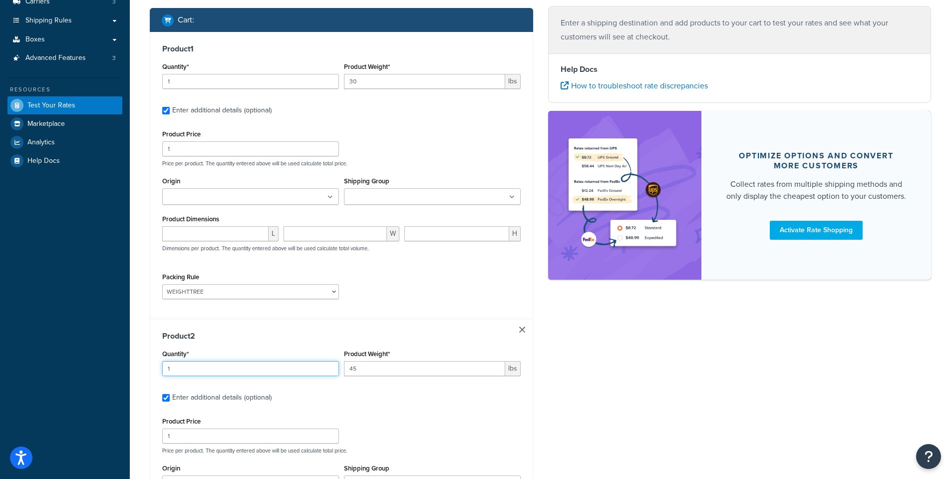
type input "1"
drag, startPoint x: 177, startPoint y: 80, endPoint x: 143, endPoint y: 80, distance: 34.4
click at [143, 80] on div "Shipping destination : Edit [US_STATE], 40515 , [GEOGRAPHIC_DATA] Cart : Produc…" at bounding box center [341, 435] width 398 height 1025
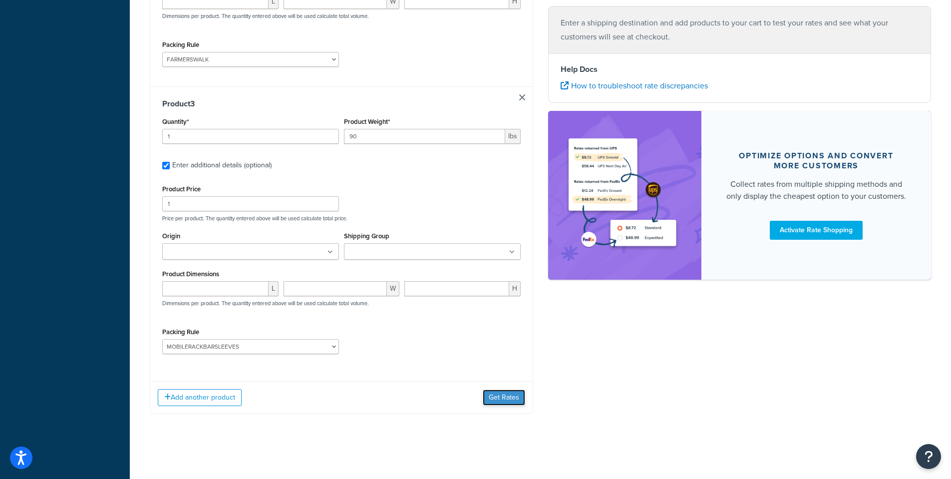
click at [497, 397] on button "Get Rates" at bounding box center [504, 397] width 42 height 16
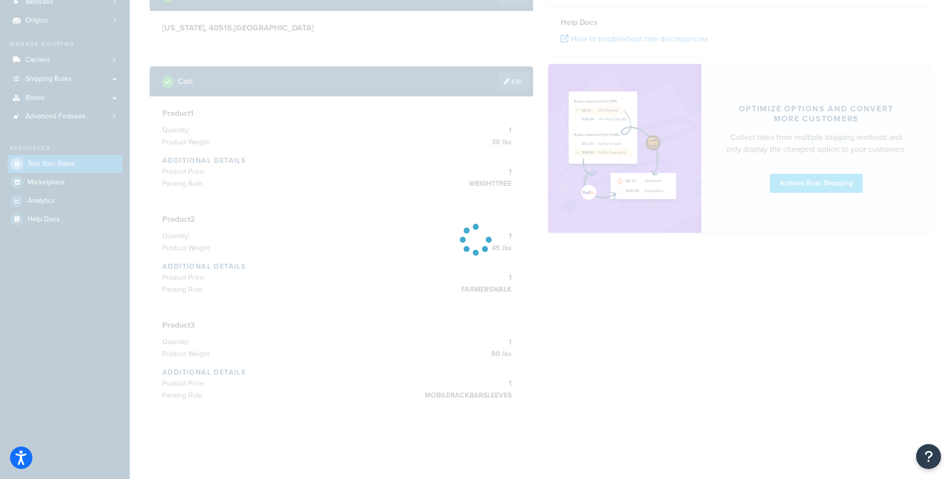
scroll to position [81, 0]
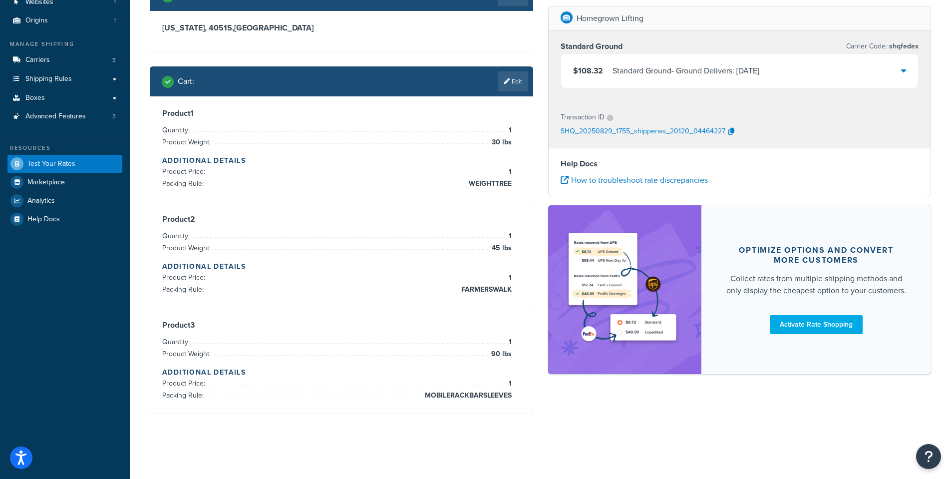
click at [904, 75] on div at bounding box center [903, 71] width 5 height 14
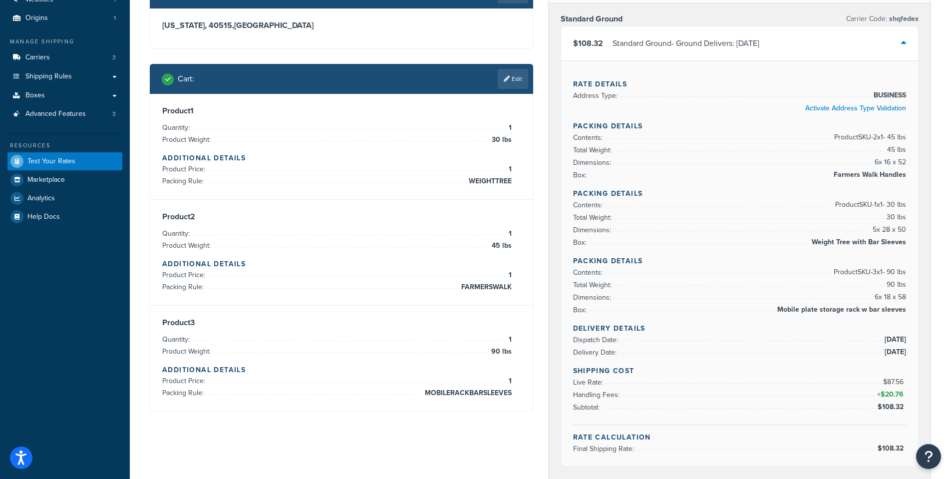
scroll to position [0, 0]
